Goal: Task Accomplishment & Management: Complete application form

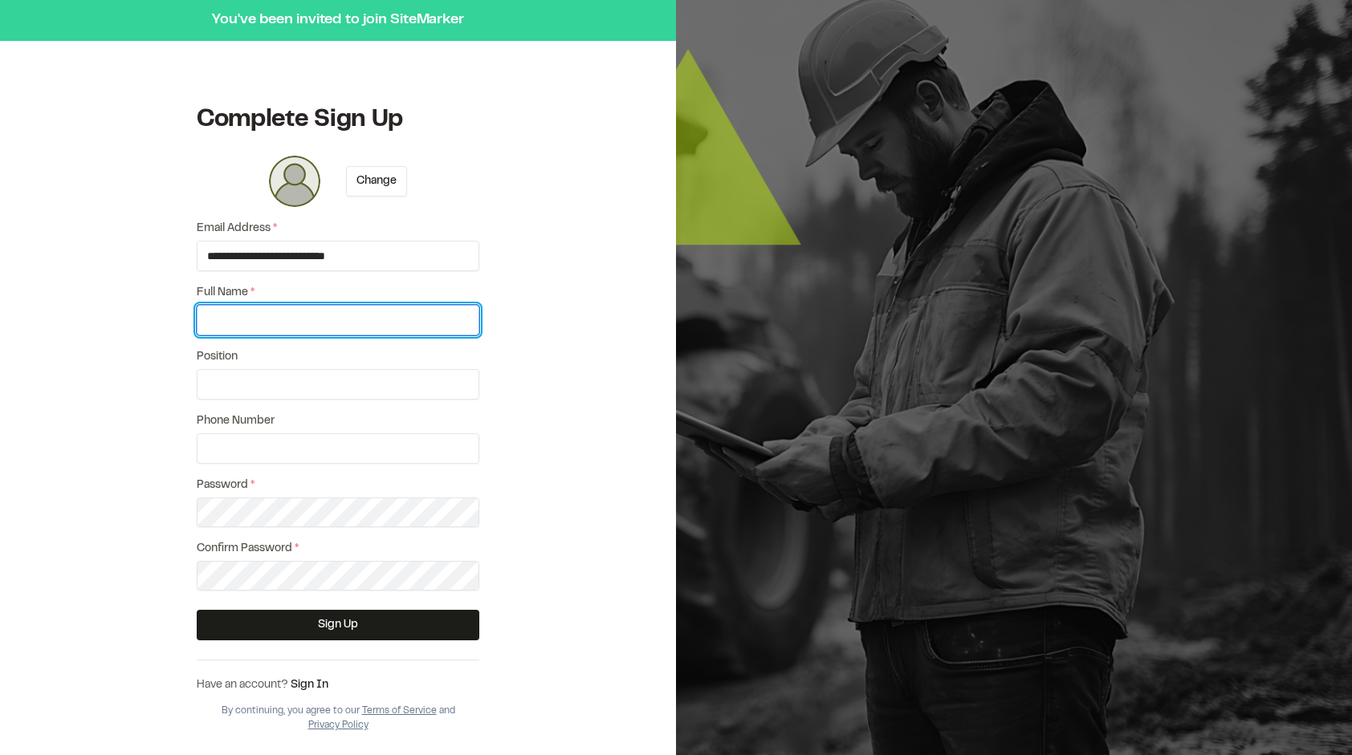
click at [258, 326] on input "Full Name *" at bounding box center [338, 320] width 283 height 31
type input "****"
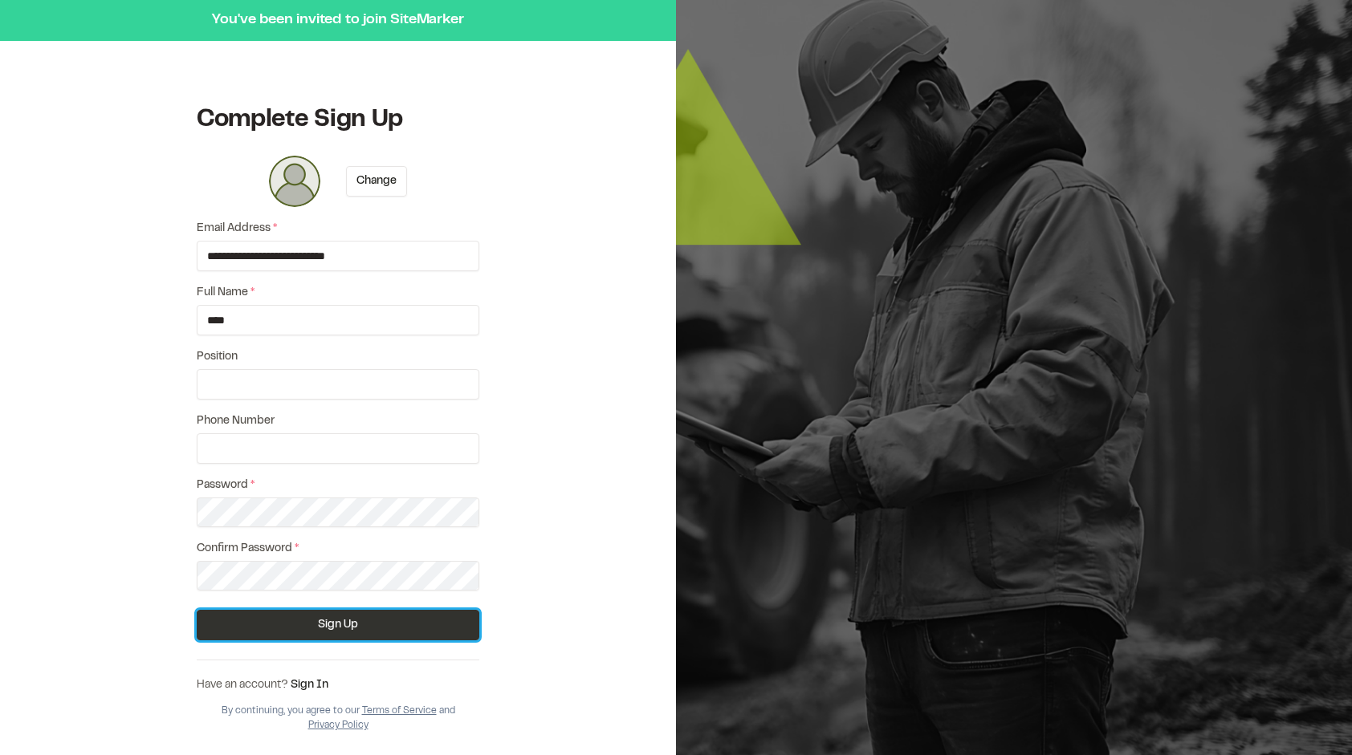
click at [318, 618] on button "Sign Up" at bounding box center [338, 625] width 283 height 31
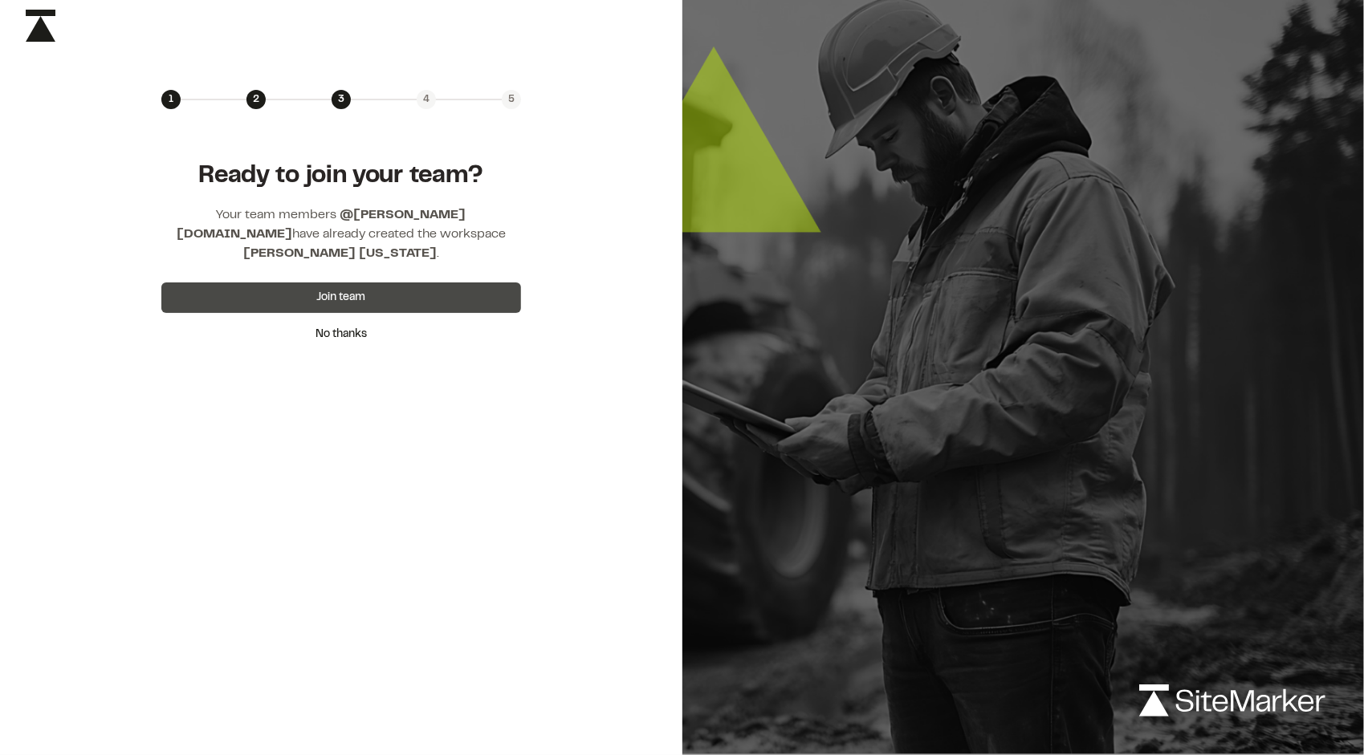
click at [370, 283] on button "Join team" at bounding box center [341, 298] width 360 height 31
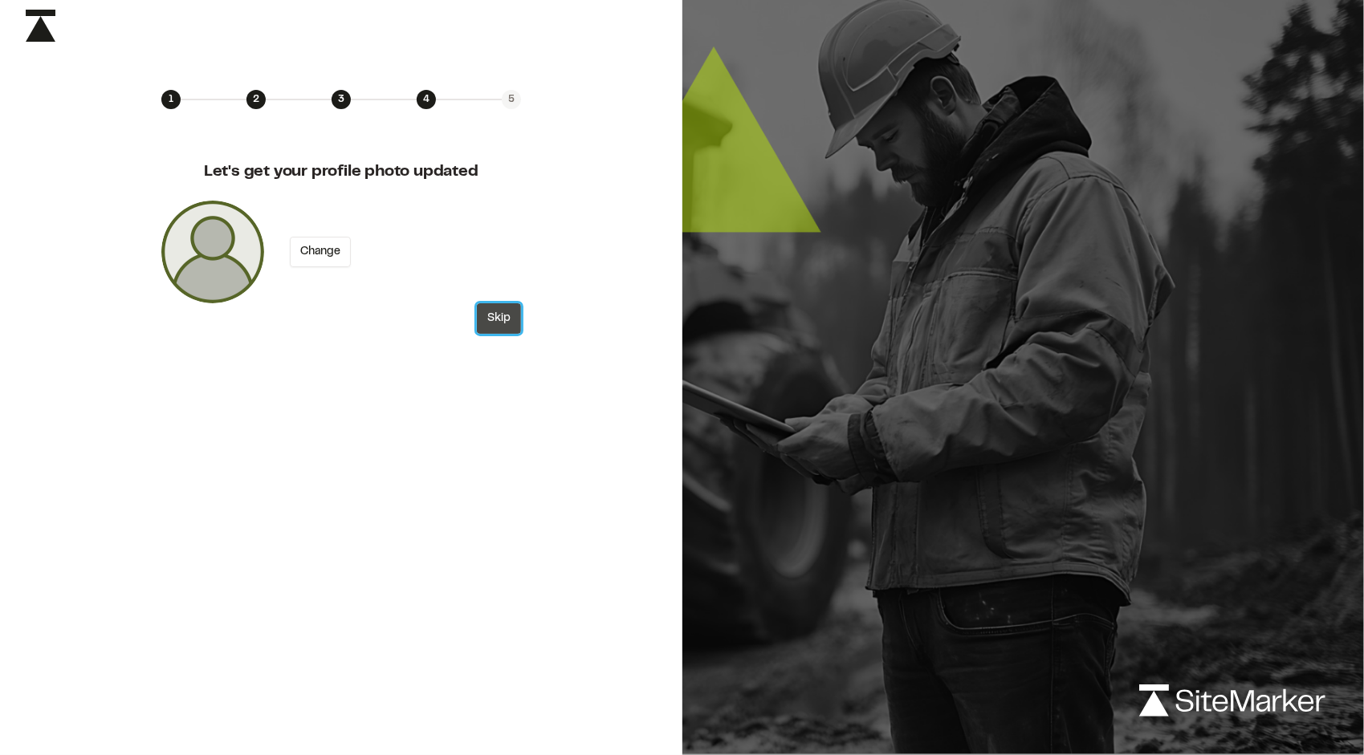
click at [508, 318] on button "Skip" at bounding box center [499, 318] width 44 height 31
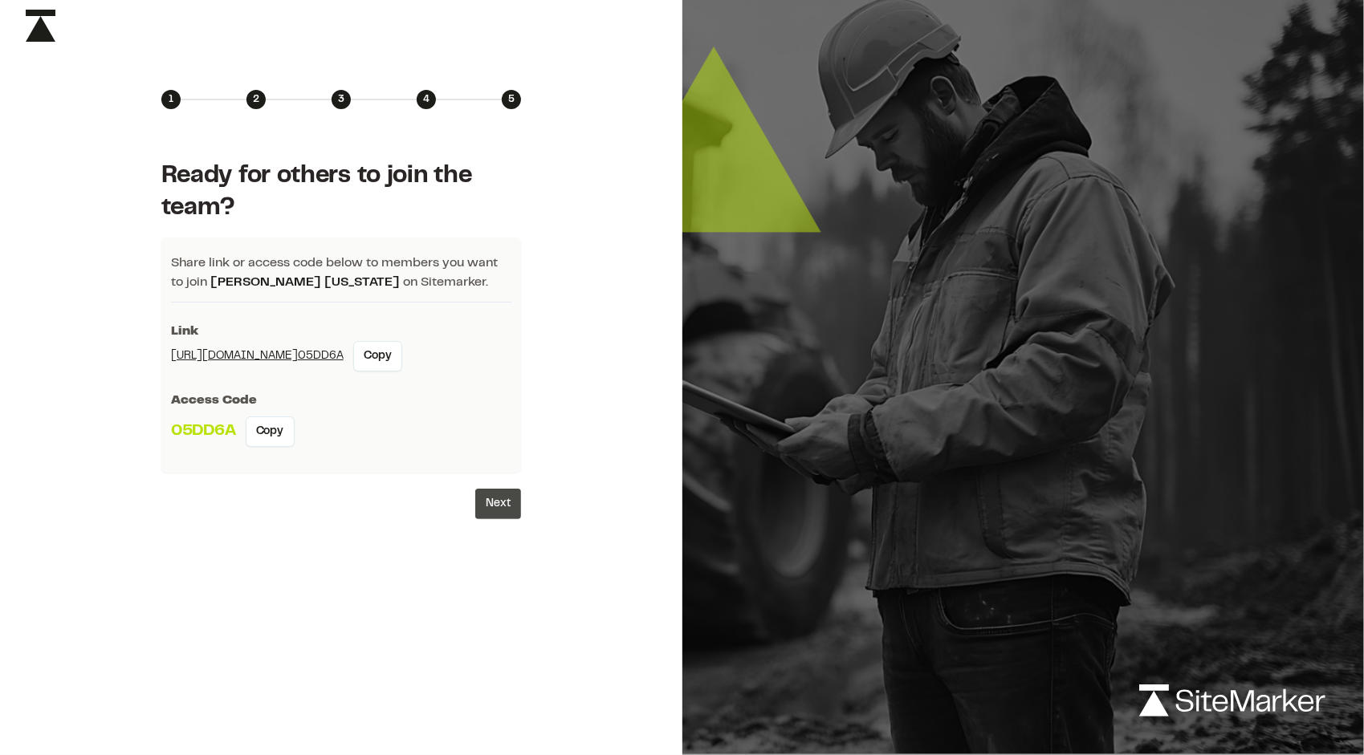
click at [491, 499] on button "Next" at bounding box center [498, 504] width 46 height 31
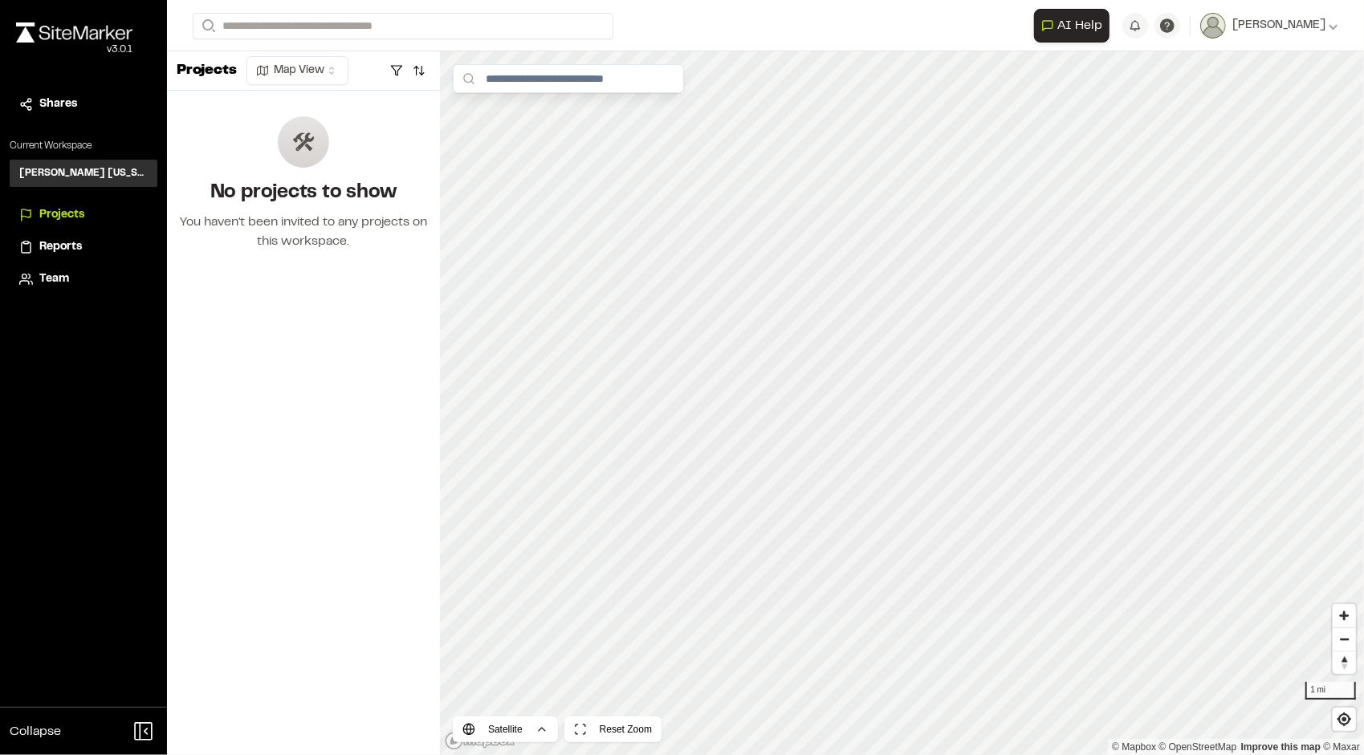
click at [70, 214] on span "Projects" at bounding box center [61, 215] width 45 height 18
click at [55, 280] on span "Team" at bounding box center [54, 280] width 30 height 18
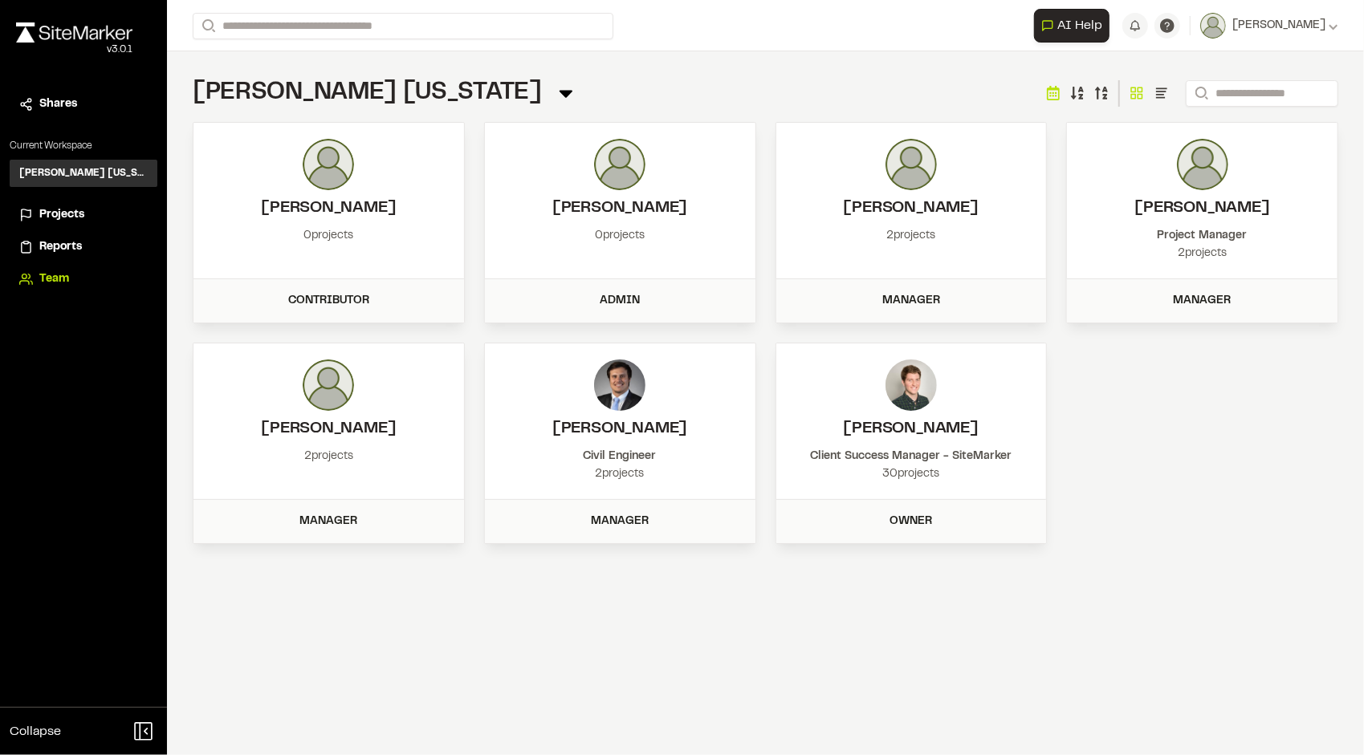
click at [555, 83] on icon at bounding box center [566, 93] width 22 height 22
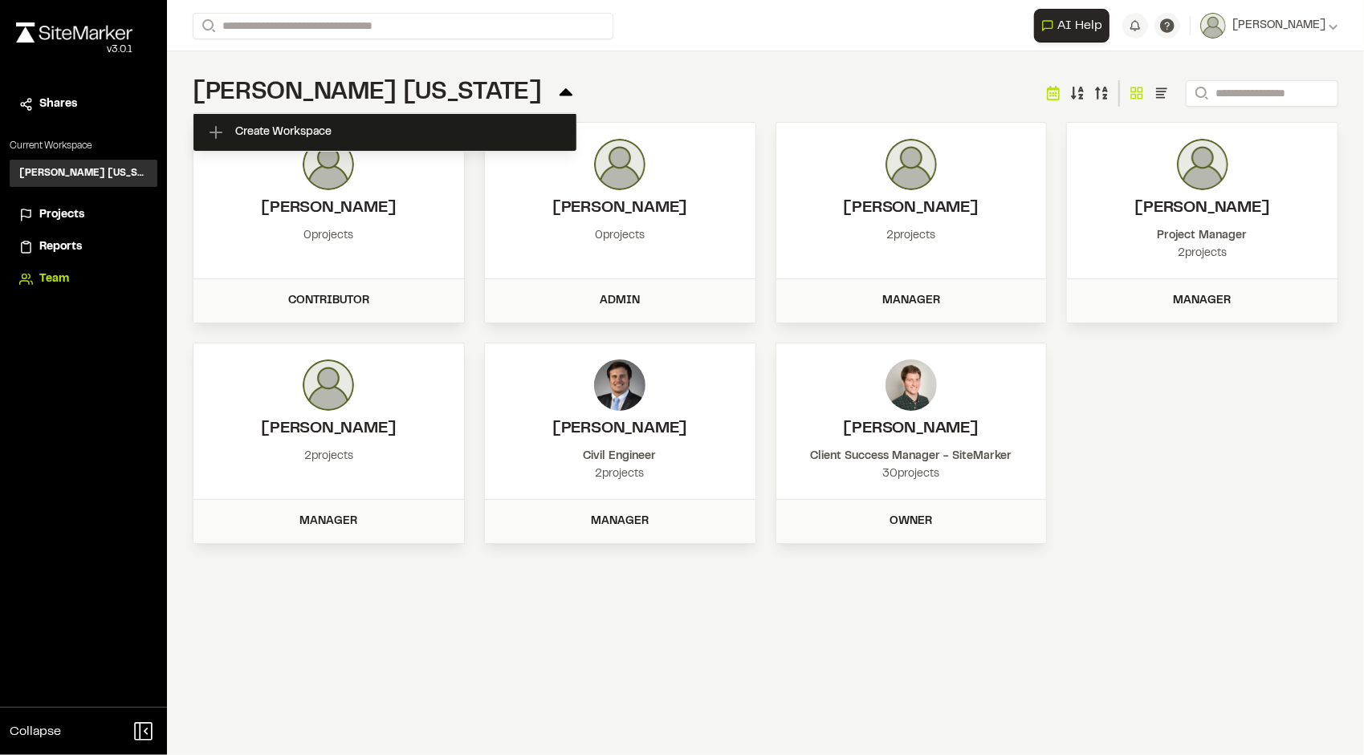
click at [555, 87] on icon at bounding box center [566, 93] width 22 height 22
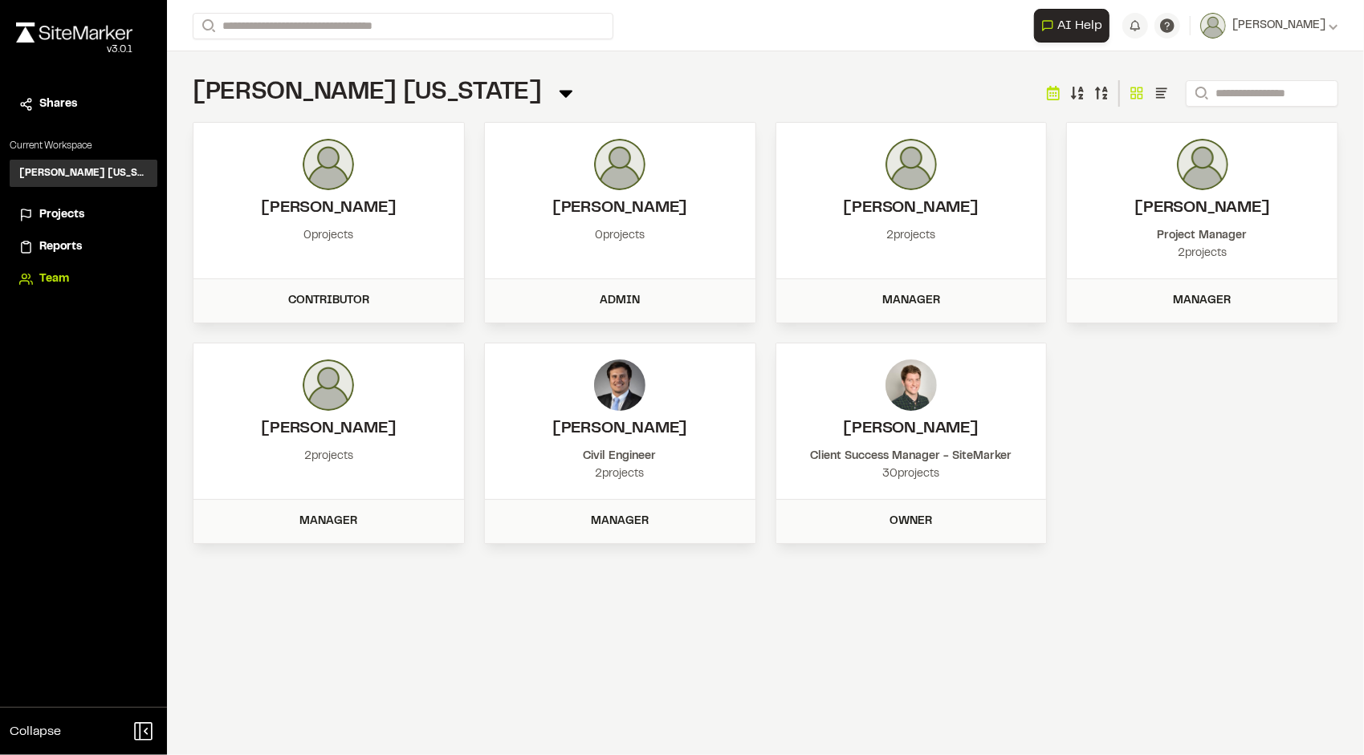
click at [555, 89] on icon at bounding box center [566, 93] width 22 height 22
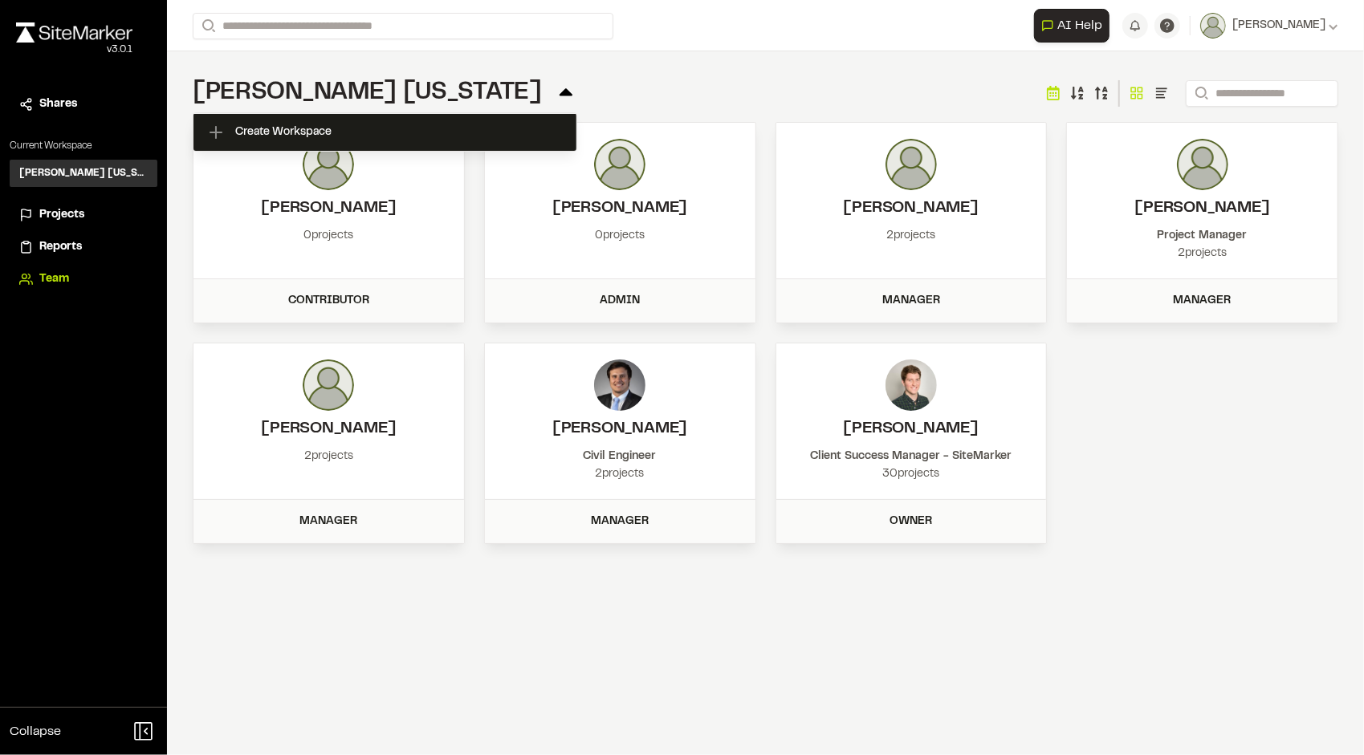
click at [560, 89] on icon at bounding box center [566, 91] width 13 height 7
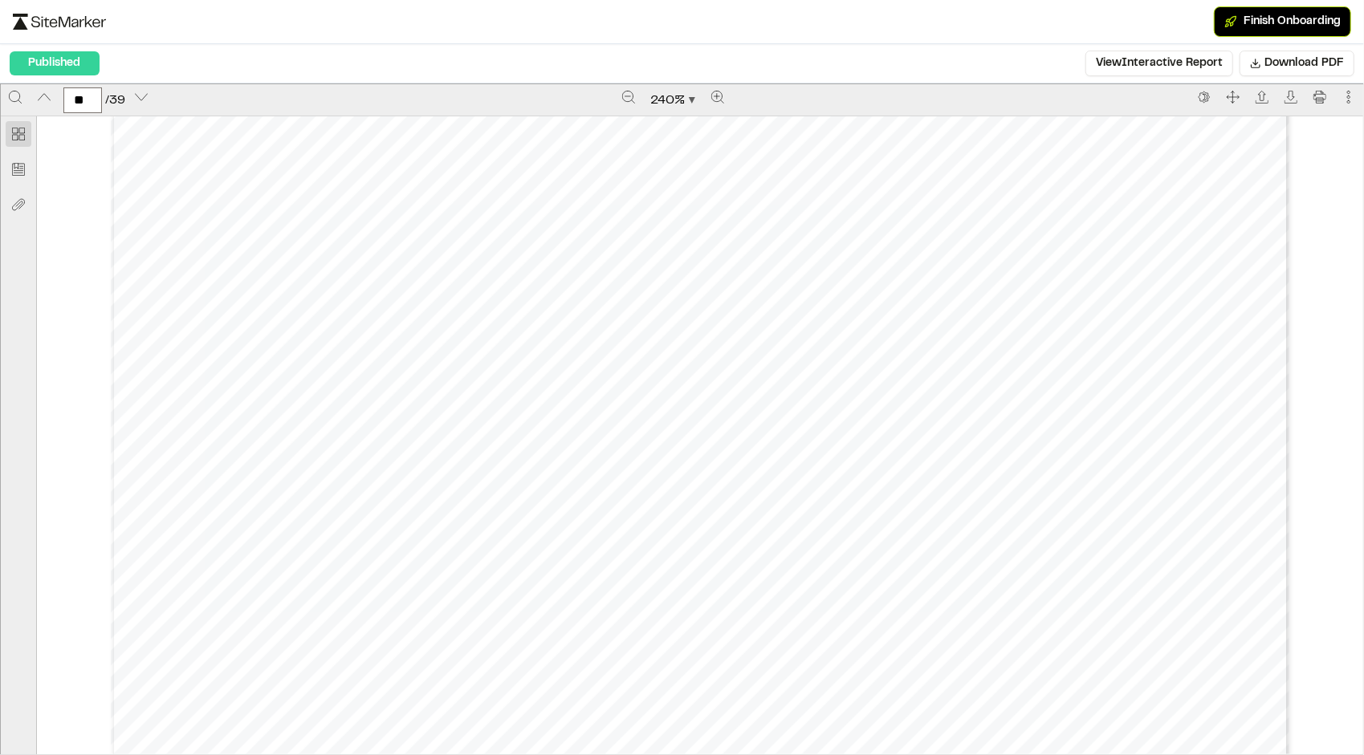
scroll to position [56920, 0]
type input "**"
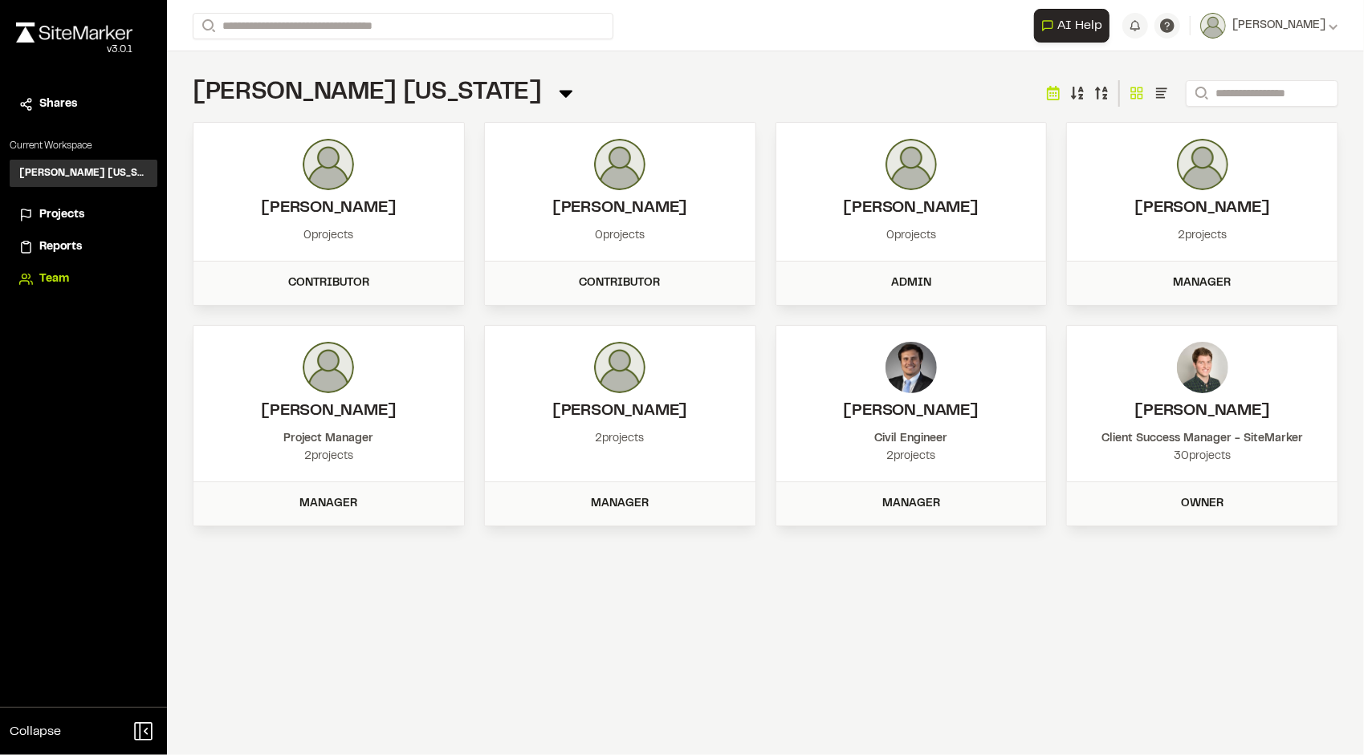
click at [1154, 87] on icon at bounding box center [1162, 93] width 16 height 16
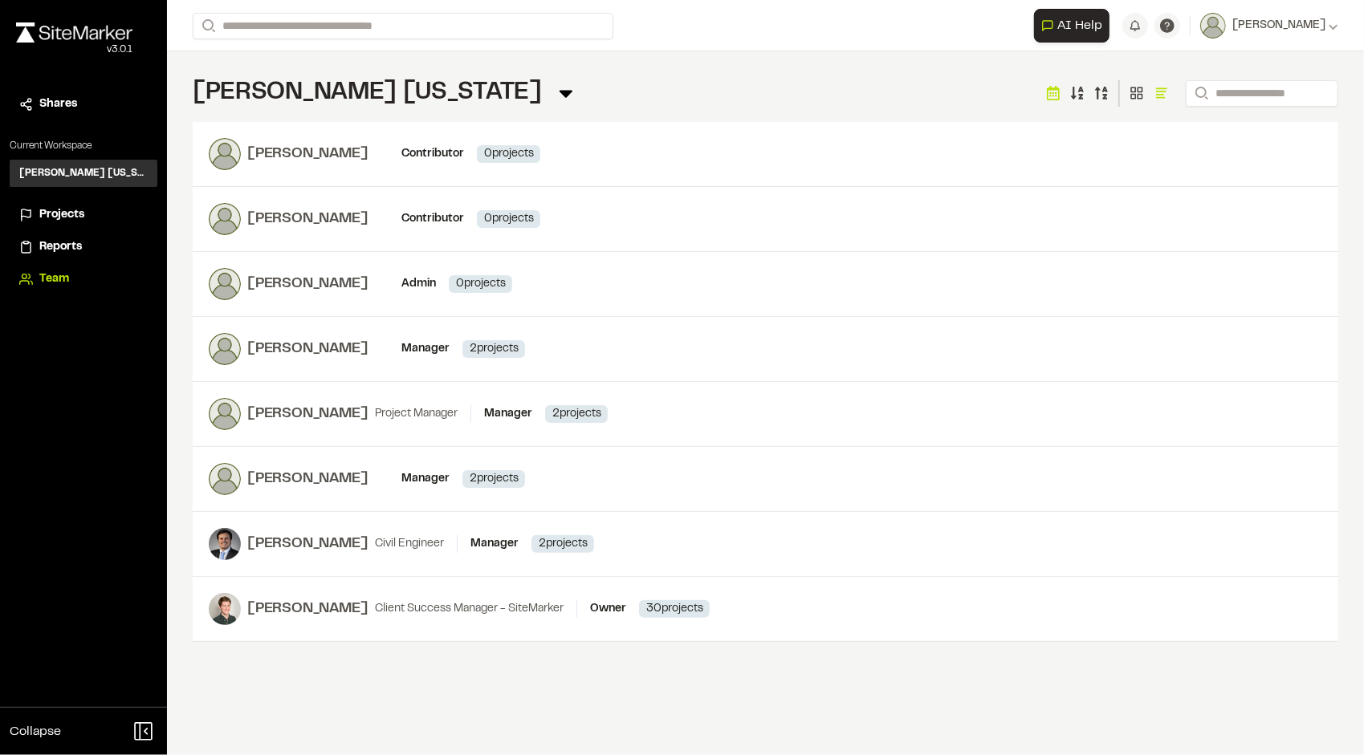
click at [1154, 100] on icon at bounding box center [1162, 93] width 16 height 16
click at [1156, 98] on icon at bounding box center [1160, 98] width 9 height 2
click at [1156, 93] on icon at bounding box center [1161, 91] width 11 height 7
click at [1130, 92] on icon at bounding box center [1137, 93] width 14 height 14
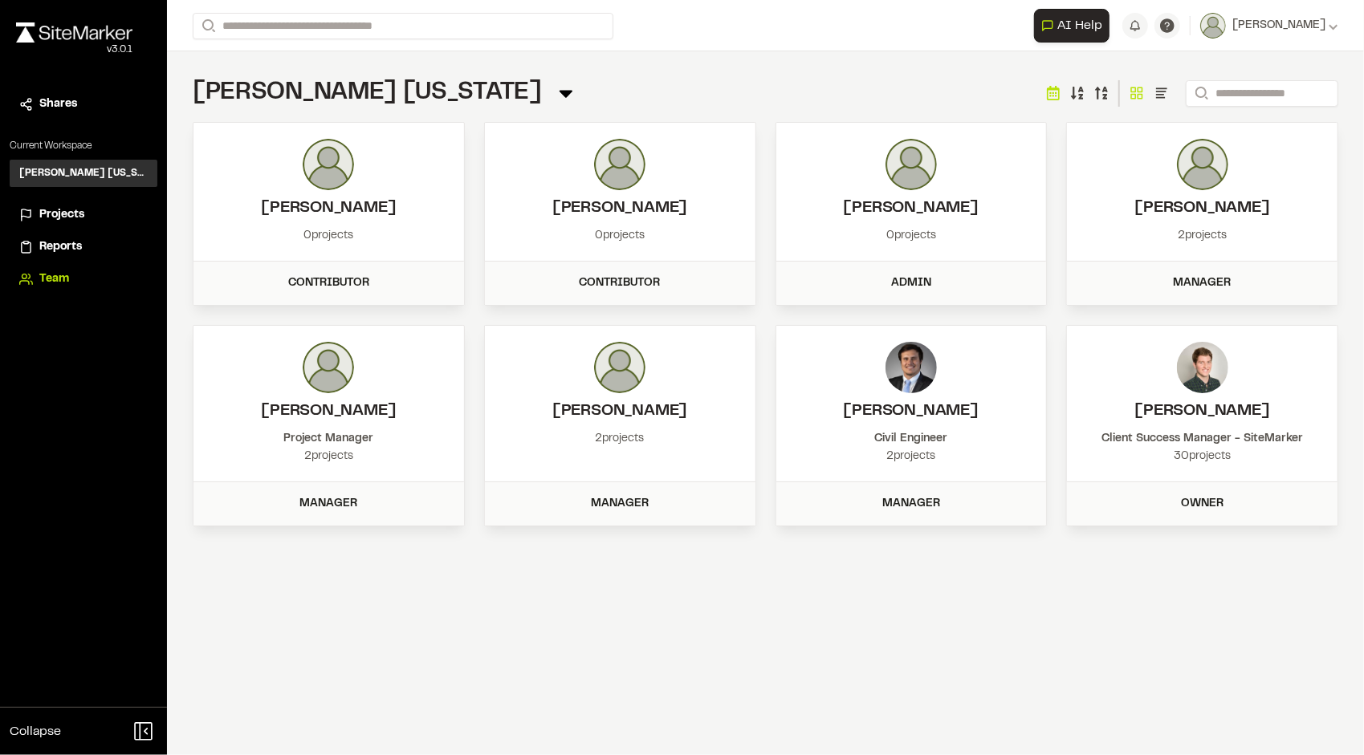
click at [61, 242] on span "Reports" at bounding box center [60, 247] width 43 height 18
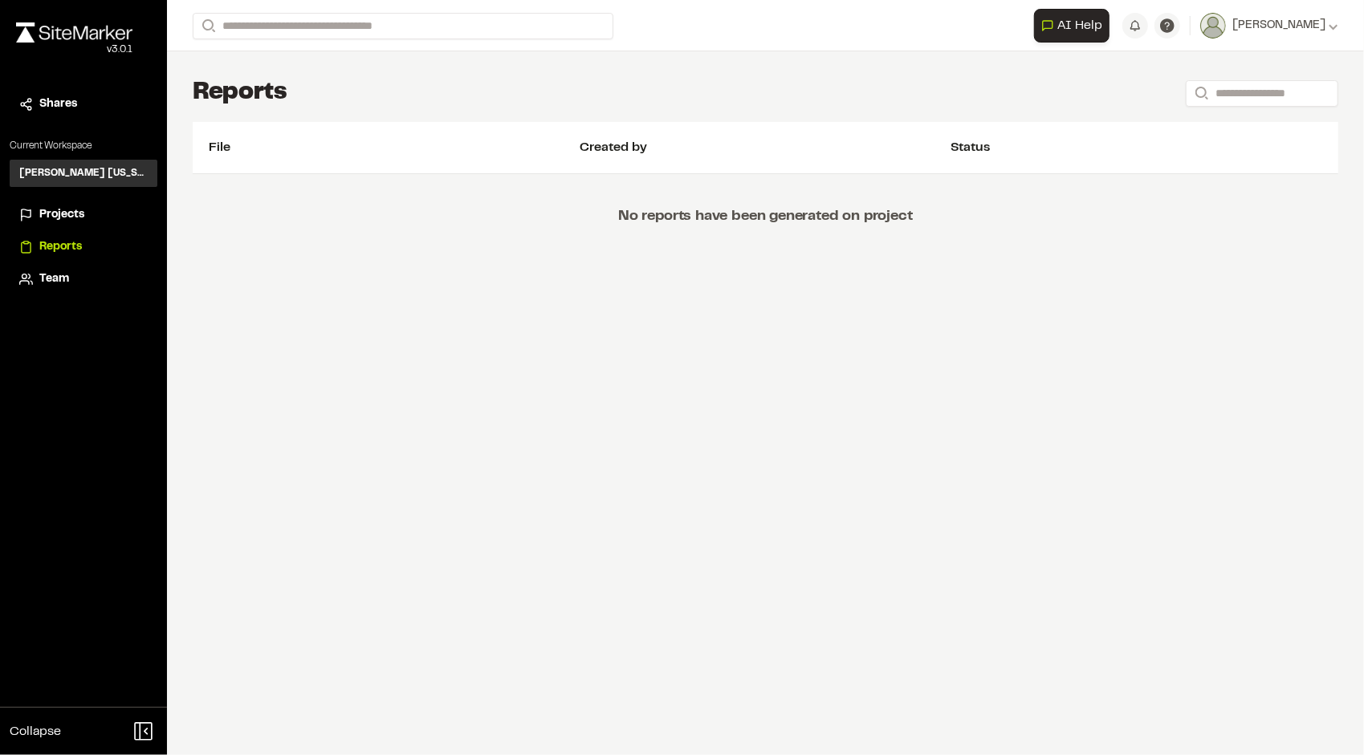
click at [60, 214] on span "Projects" at bounding box center [61, 215] width 45 height 18
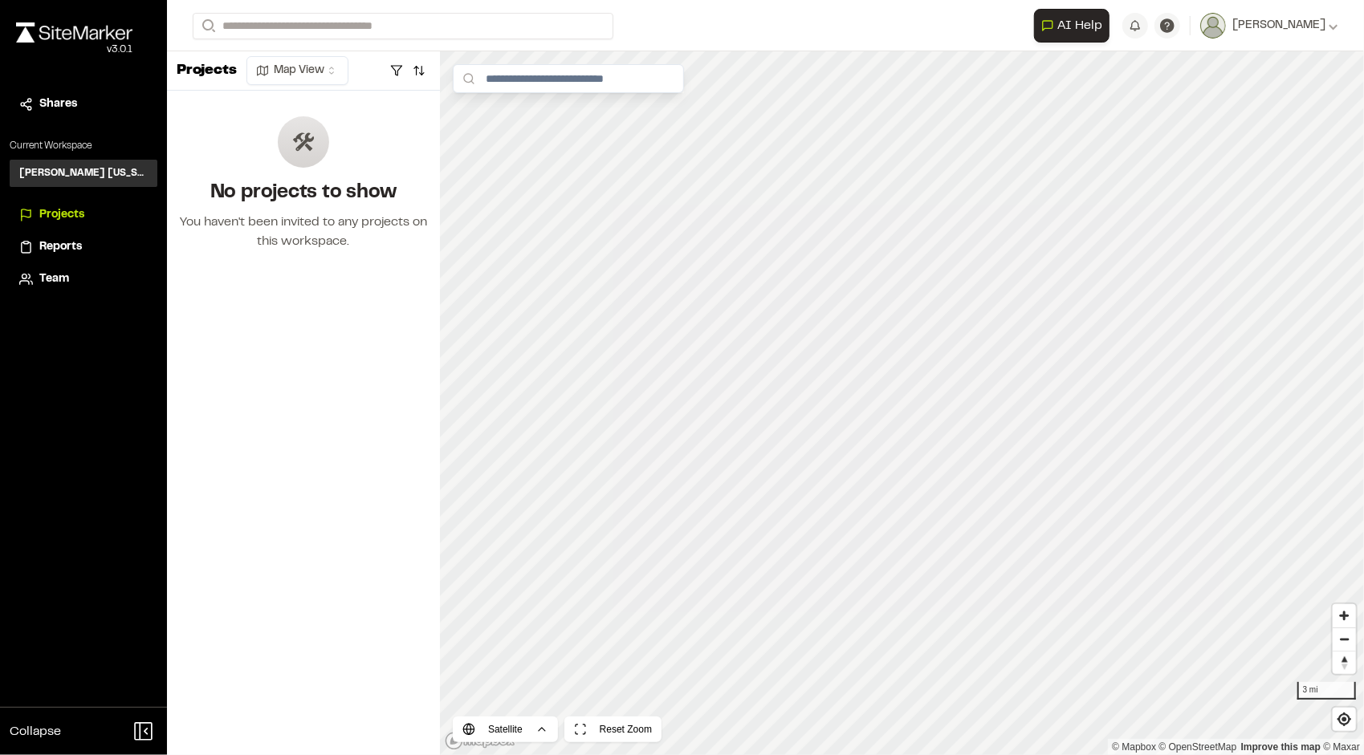
click at [63, 245] on span "Reports" at bounding box center [60, 247] width 43 height 18
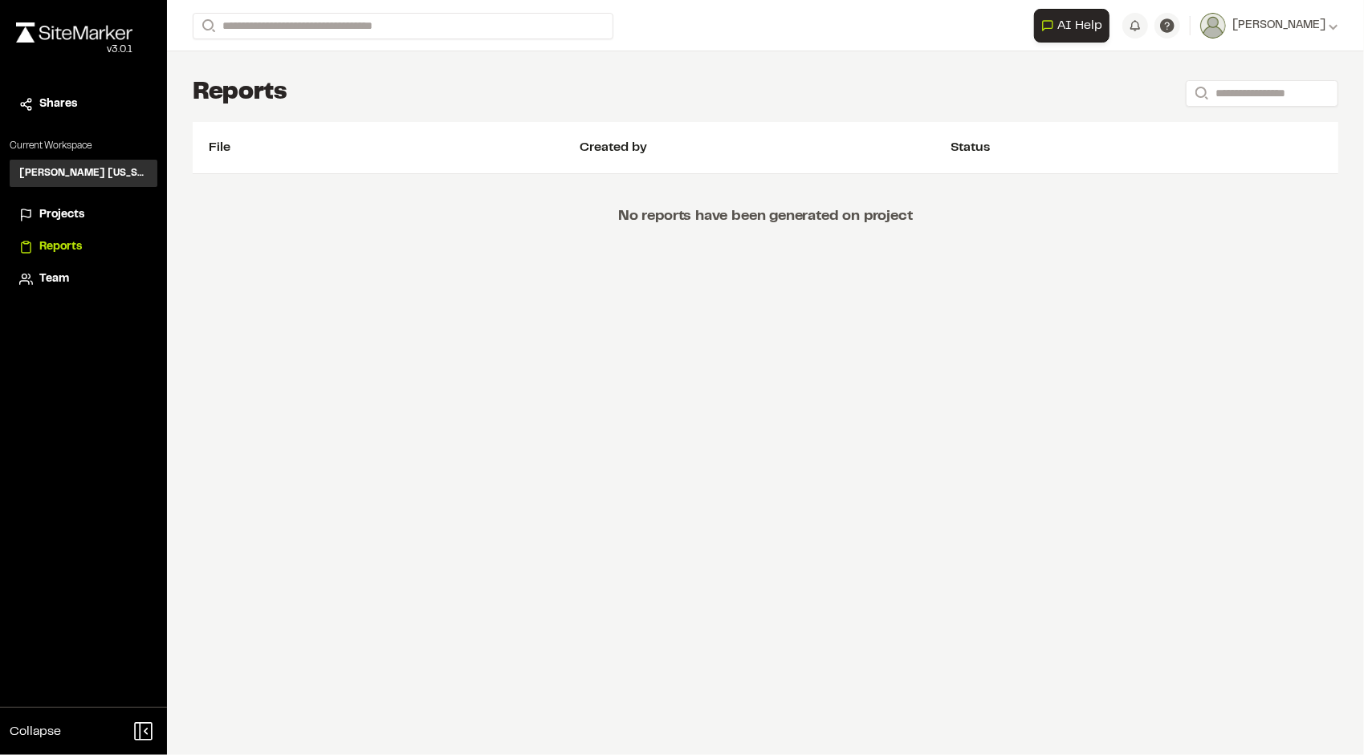
click at [77, 206] on span "Projects" at bounding box center [61, 215] width 45 height 18
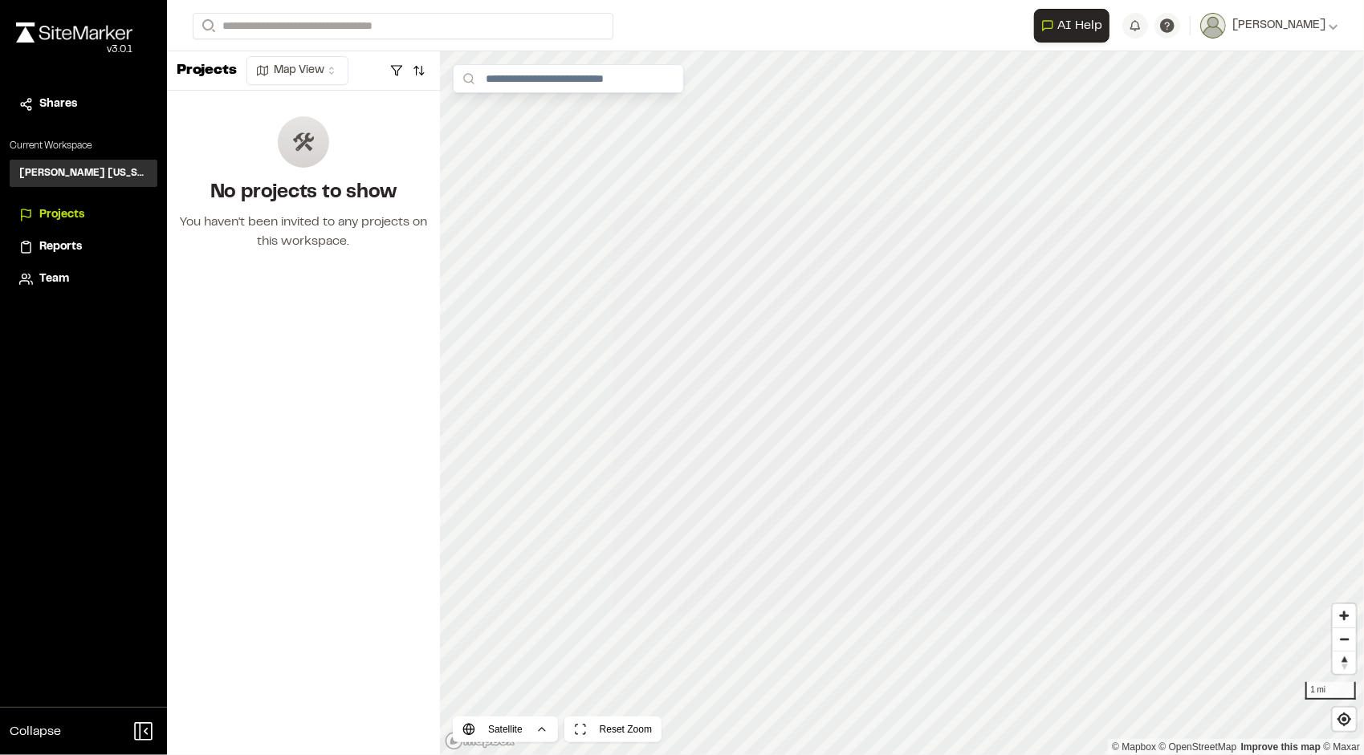
click at [67, 179] on h3 "Kimley Horn Georgia" at bounding box center [83, 173] width 128 height 14
click at [71, 173] on h3 "Kimley Horn Georgia" at bounding box center [83, 173] width 128 height 14
click at [73, 169] on h3 "Kimley Horn Georgia" at bounding box center [83, 173] width 128 height 14
click at [64, 173] on h3 "Kimley Horn Georgia" at bounding box center [83, 173] width 128 height 14
click at [52, 279] on span "Team" at bounding box center [54, 280] width 30 height 18
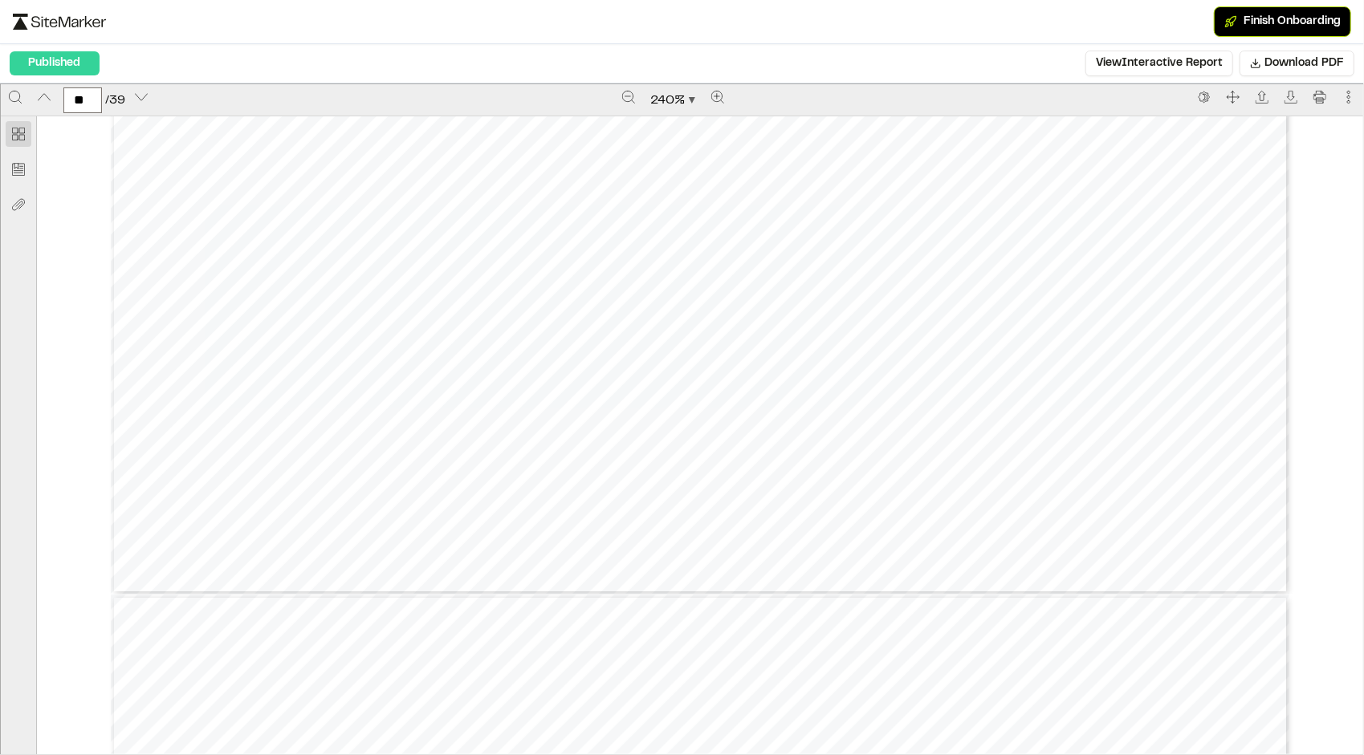
scroll to position [54779, 0]
type input "**"
